Goal: Find specific page/section: Find specific page/section

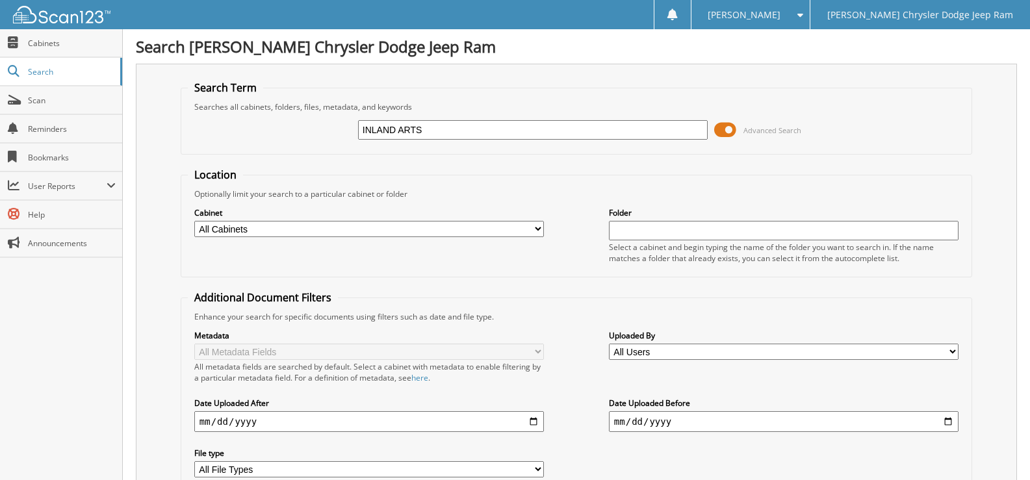
type input "INLAND ARTS"
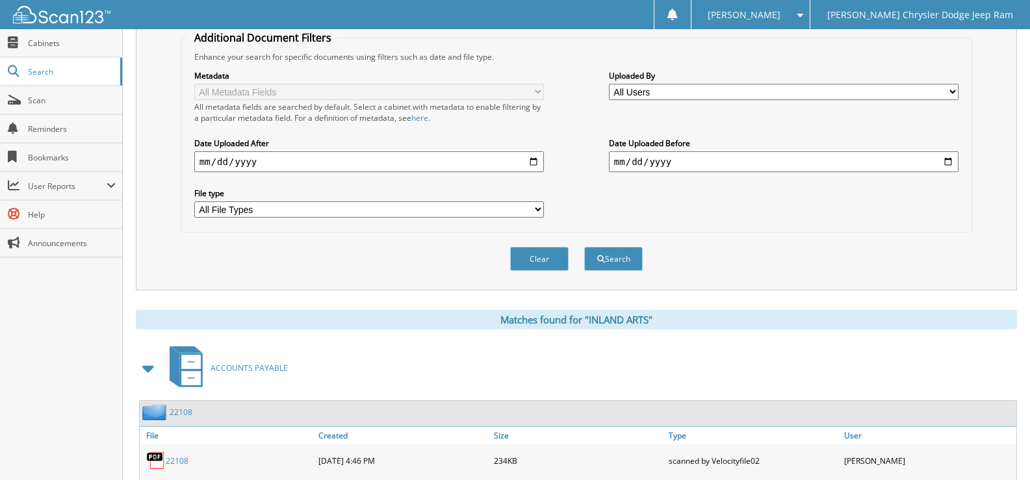
scroll to position [520, 0]
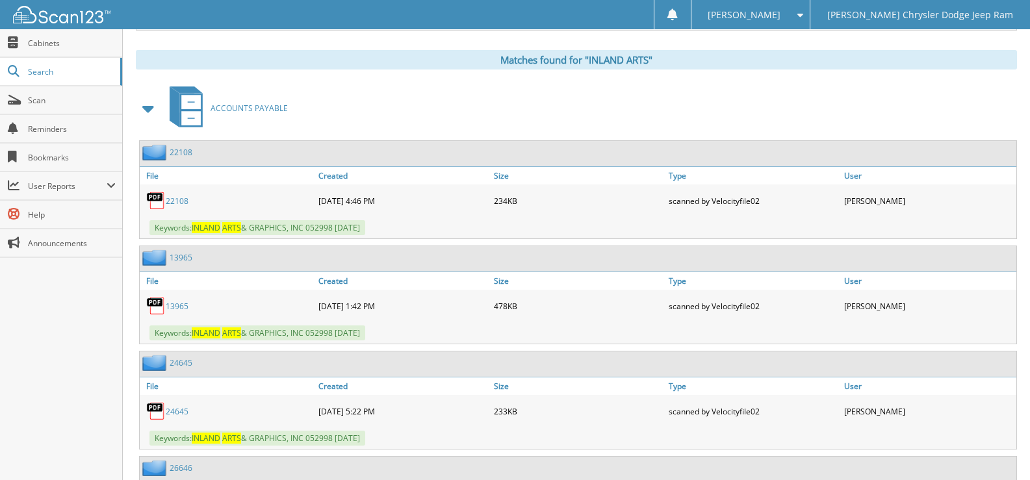
click at [174, 306] on link "13965" at bounding box center [177, 306] width 23 height 11
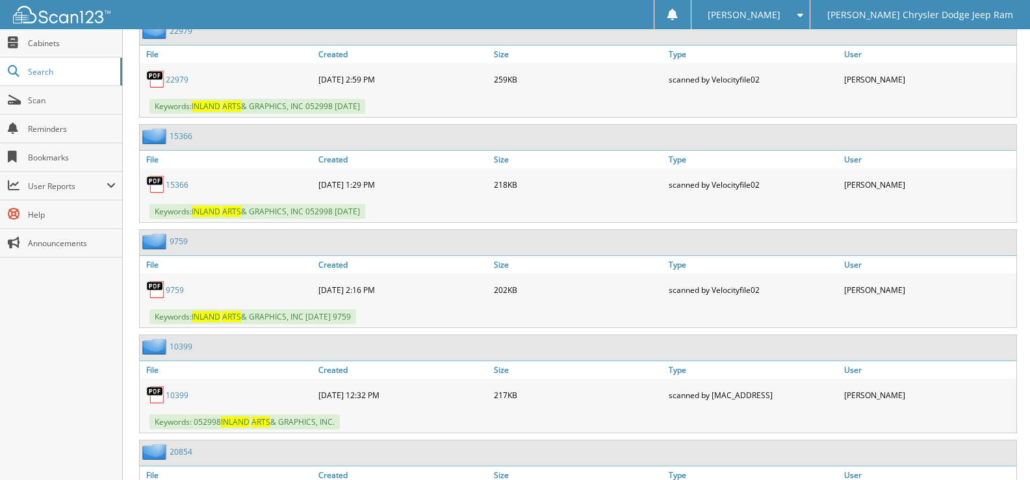
scroll to position [1755, 0]
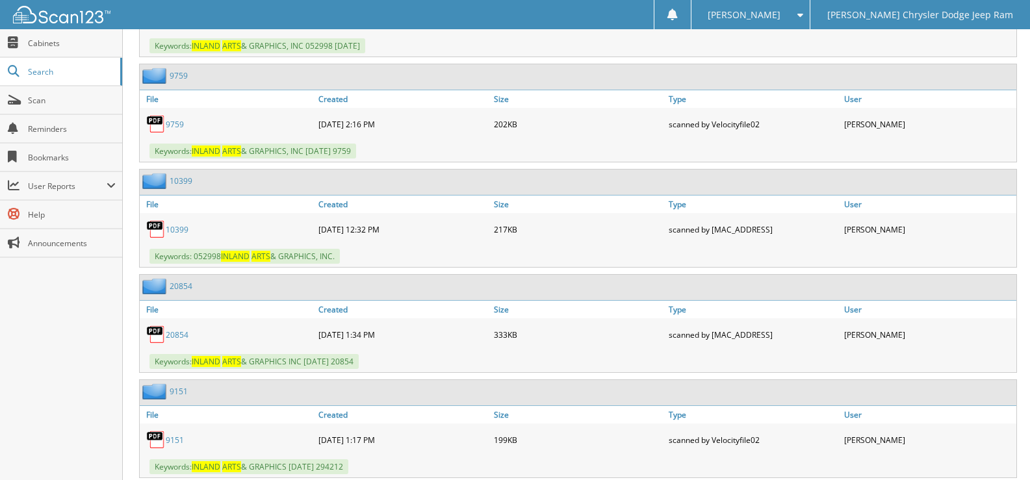
click at [174, 233] on link "10399" at bounding box center [177, 229] width 23 height 11
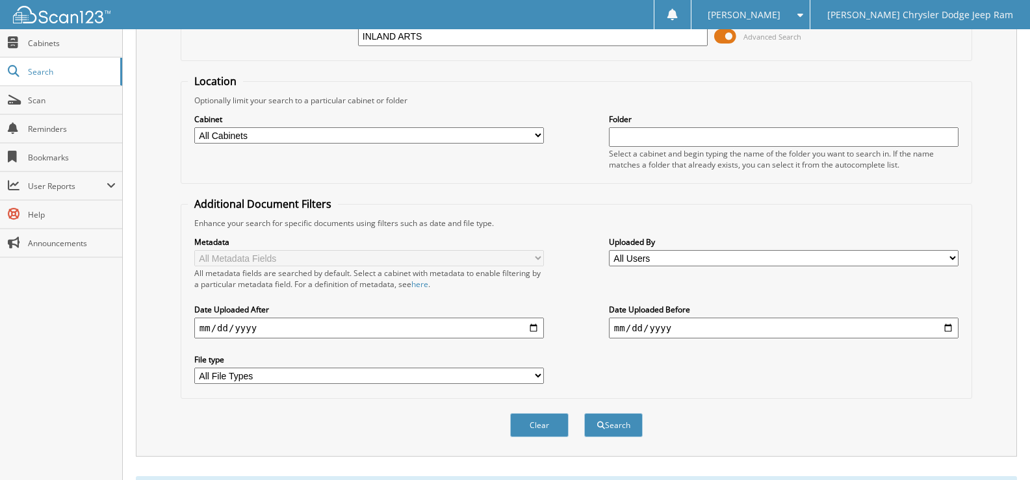
scroll to position [0, 0]
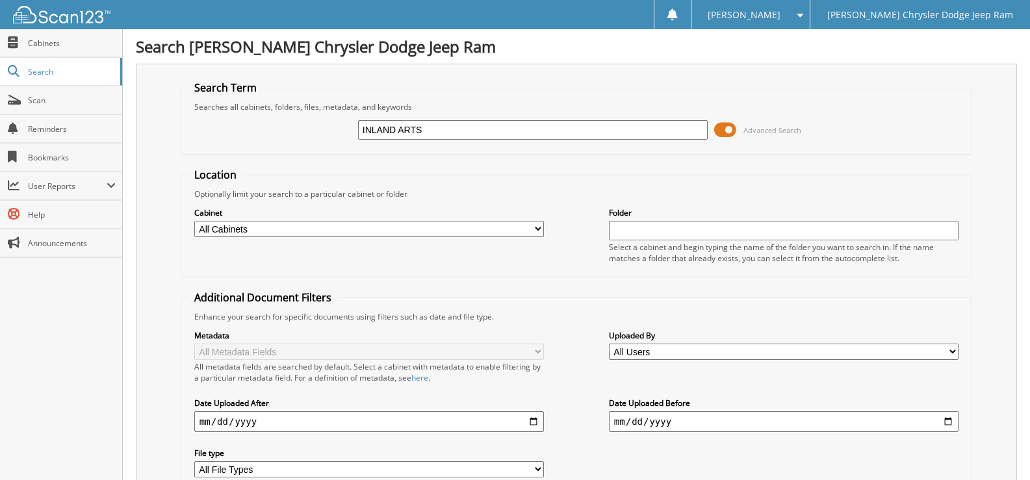
drag, startPoint x: 425, startPoint y: 127, endPoint x: 126, endPoint y: 127, distance: 298.9
type input "MADA"
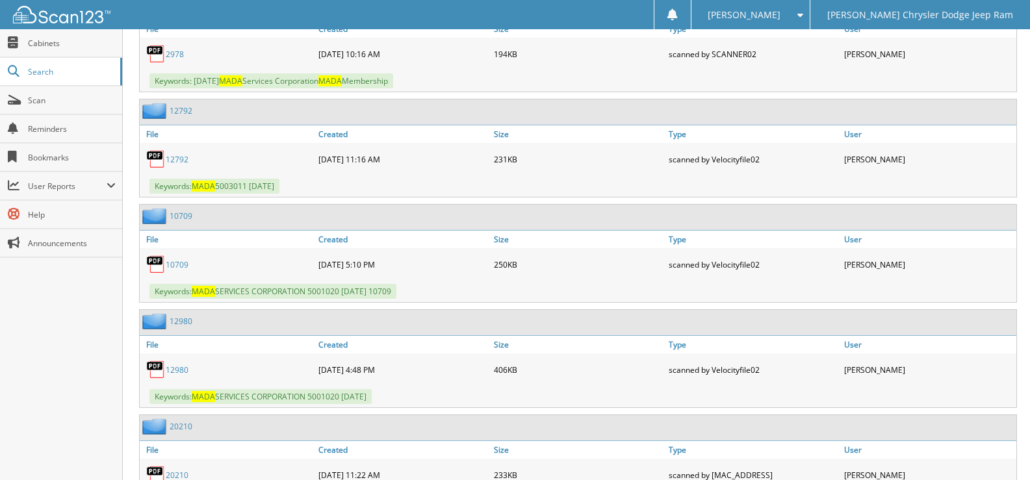
scroll to position [780, 0]
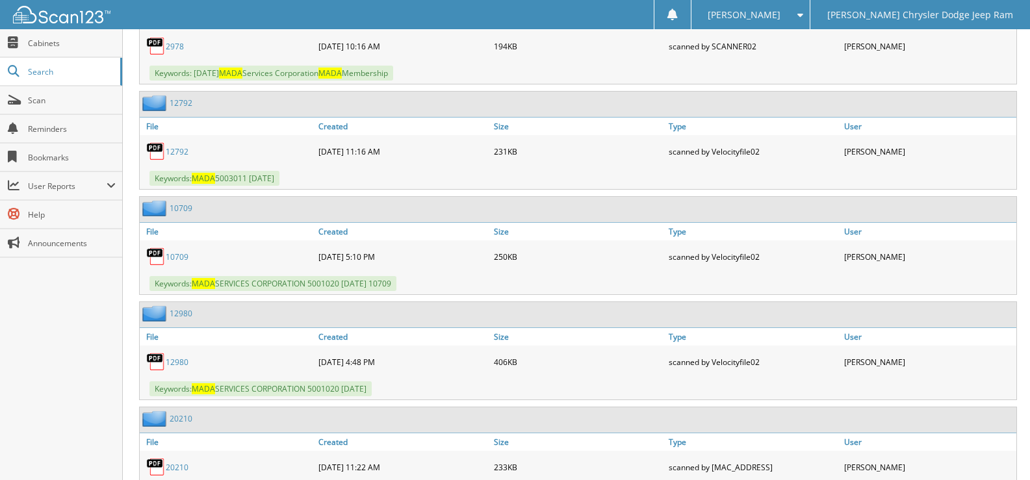
click at [173, 255] on link "10709" at bounding box center [177, 257] width 23 height 11
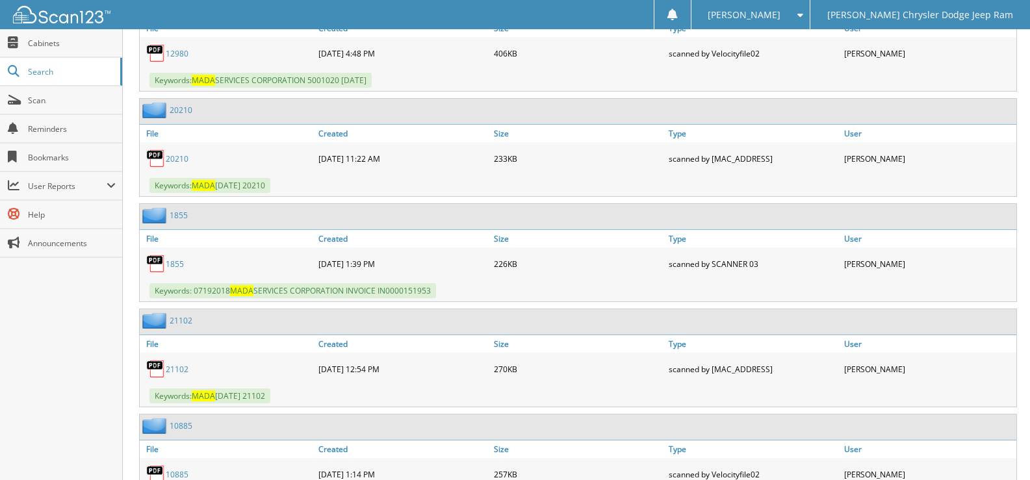
scroll to position [1105, 0]
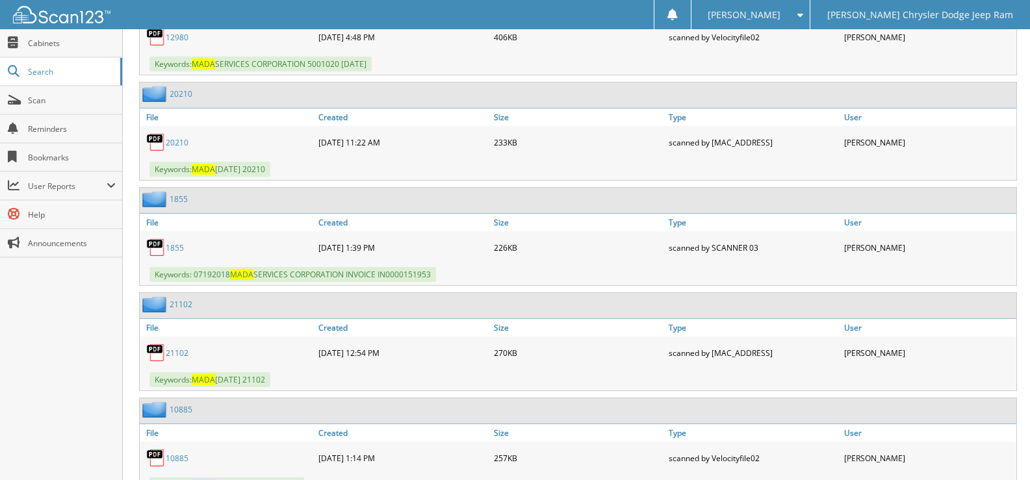
click at [170, 251] on link "1855" at bounding box center [175, 247] width 18 height 11
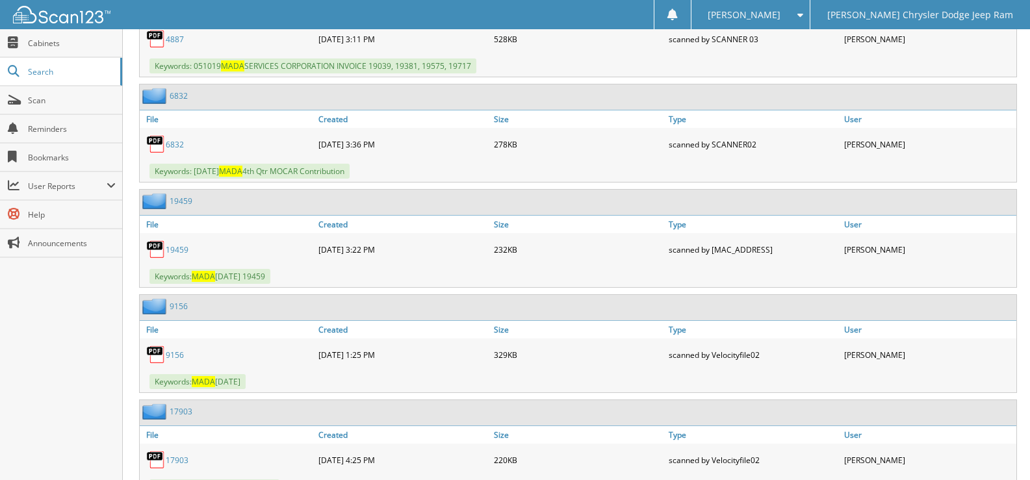
scroll to position [1885, 0]
